Goal: Navigation & Orientation: Go to known website

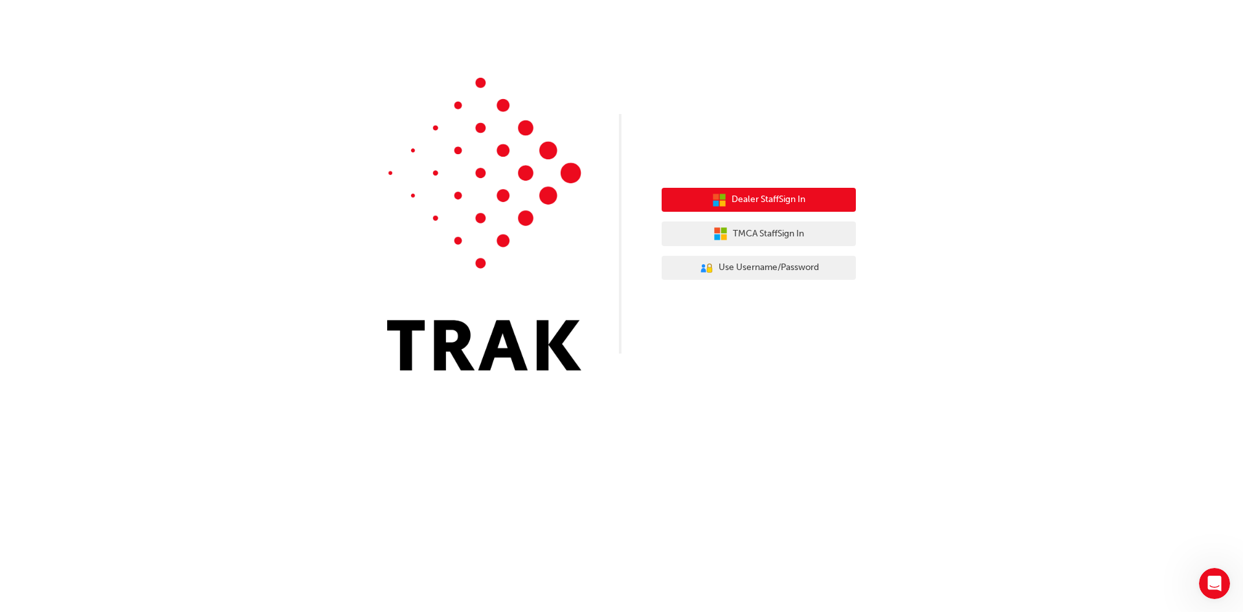
click at [800, 204] on span "Dealer Staff Sign In" at bounding box center [769, 199] width 74 height 15
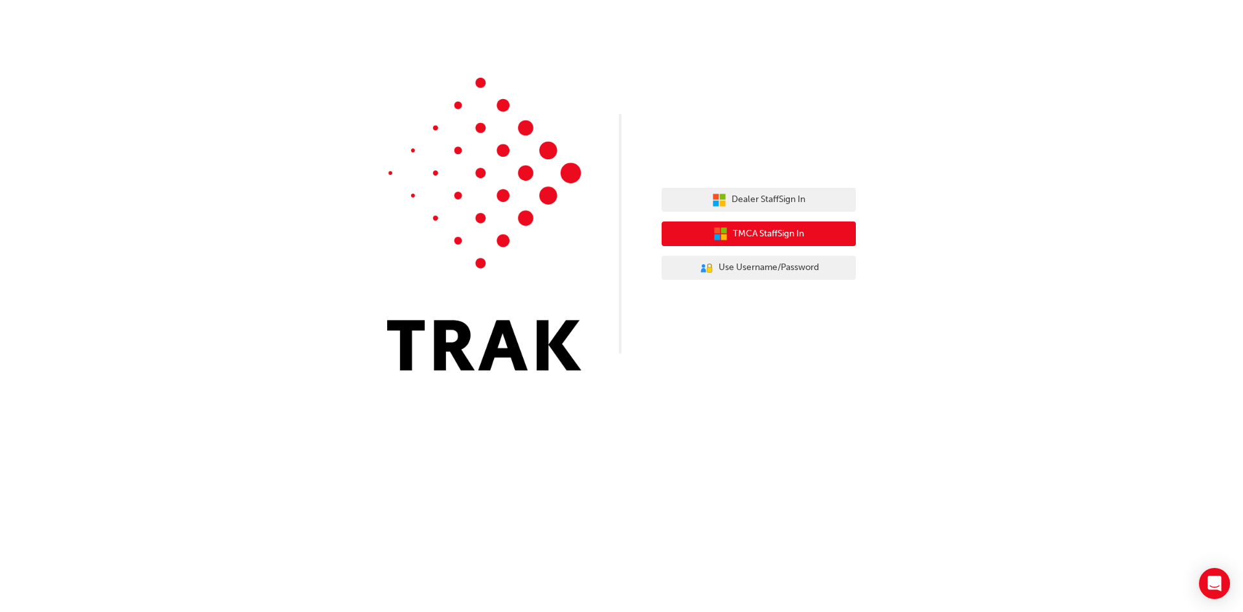
click at [772, 237] on span "TMCA Staff Sign In" at bounding box center [768, 234] width 71 height 15
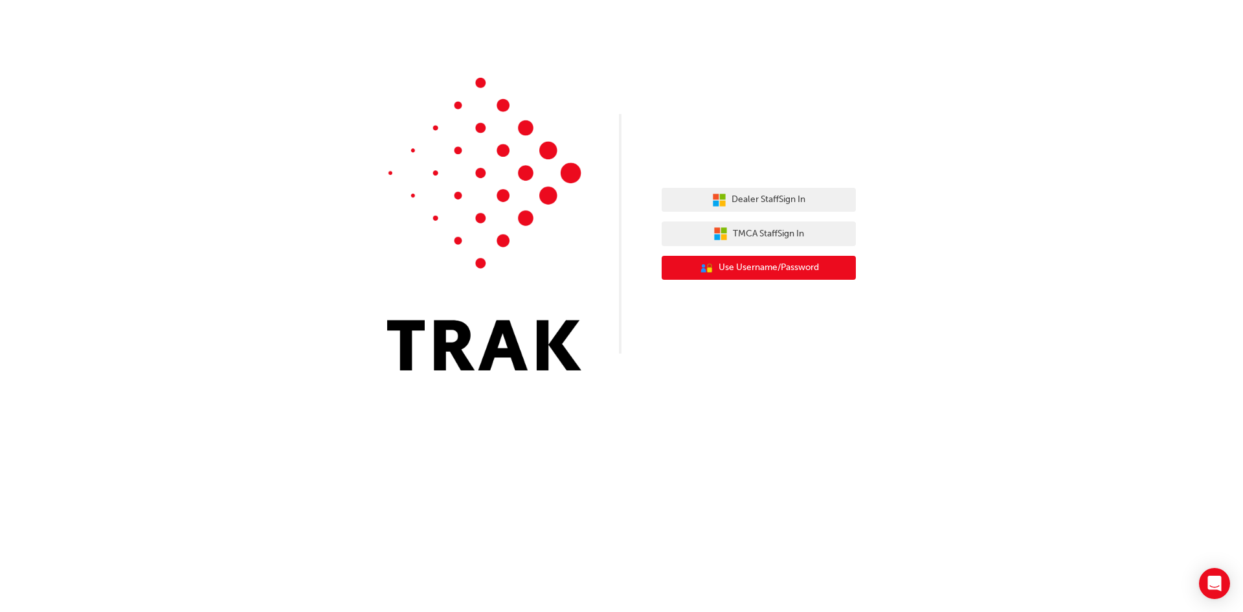
click at [760, 269] on span "Use Username/Password" at bounding box center [769, 267] width 100 height 15
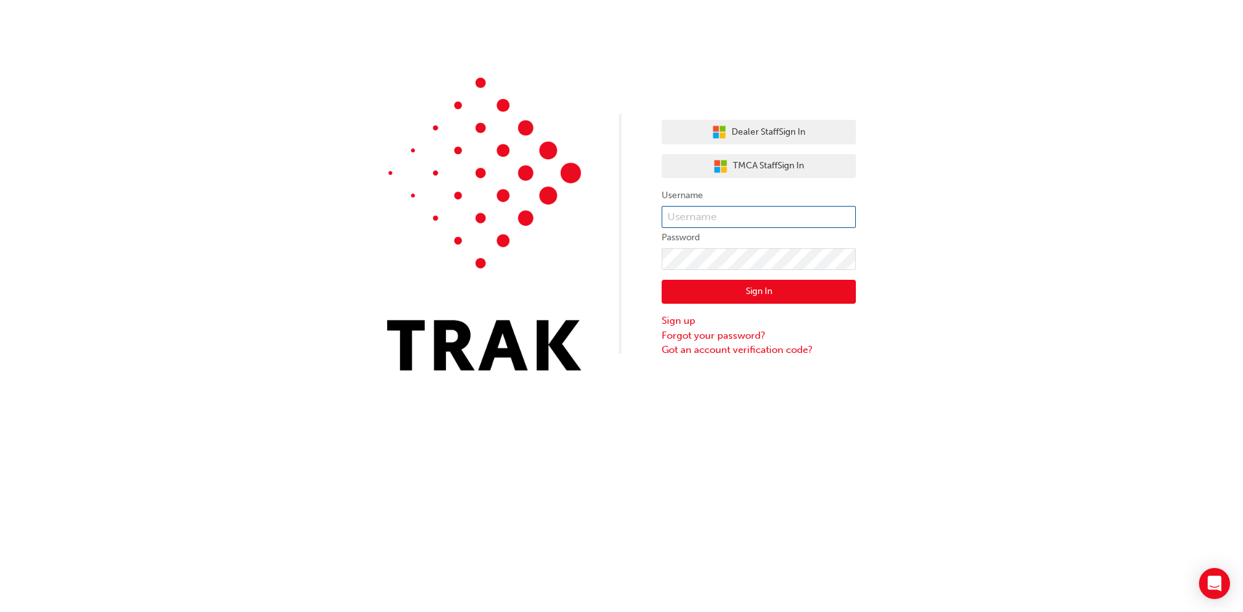
click at [699, 217] on input "text" at bounding box center [759, 217] width 194 height 22
type input "Julian.Cucuzza"
click at [747, 291] on button "Sign In" at bounding box center [759, 292] width 194 height 25
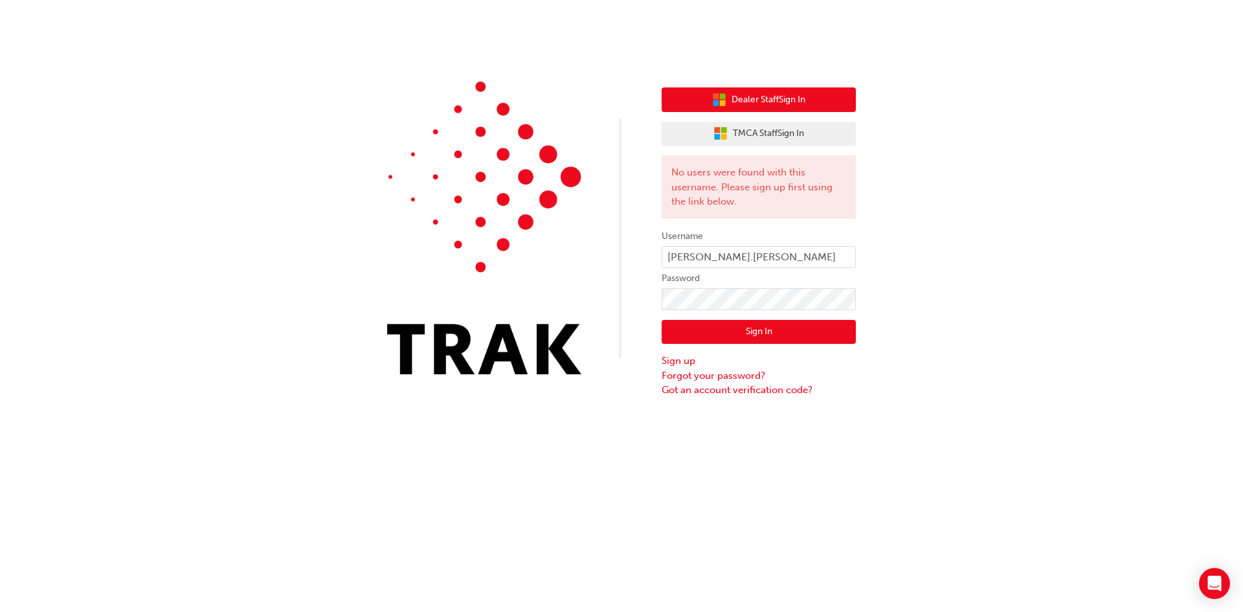
click at [782, 99] on span "Dealer Staff Sign In" at bounding box center [769, 100] width 74 height 15
